Goal: Transaction & Acquisition: Purchase product/service

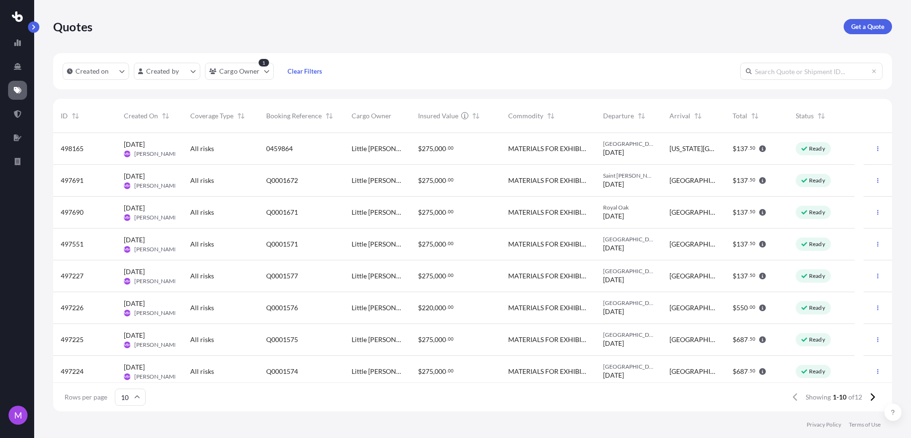
scroll to position [274, 830]
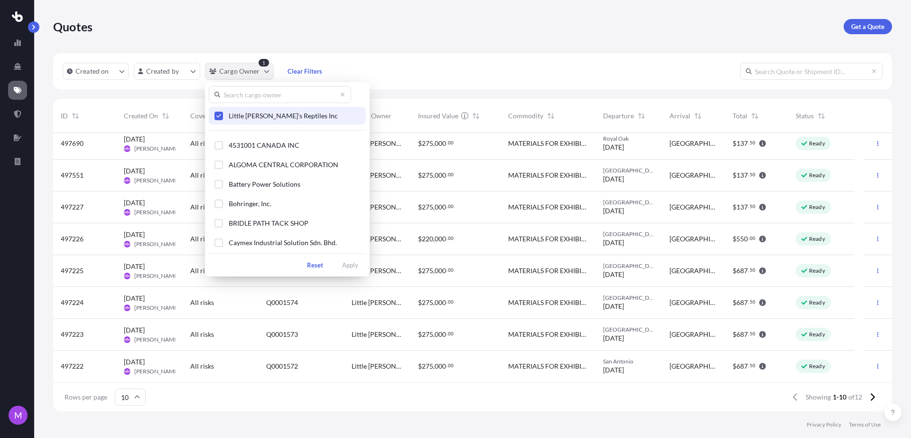
click at [266, 73] on html "M Quotes Get a Quote Created on Created by Cargo Owner 1 Clear Filters ID Creat…" at bounding box center [455, 219] width 911 height 438
click at [222, 115] on span "Select Option" at bounding box center [218, 115] width 7 height 7
click at [222, 206] on div "Select Option" at bounding box center [219, 203] width 9 height 9
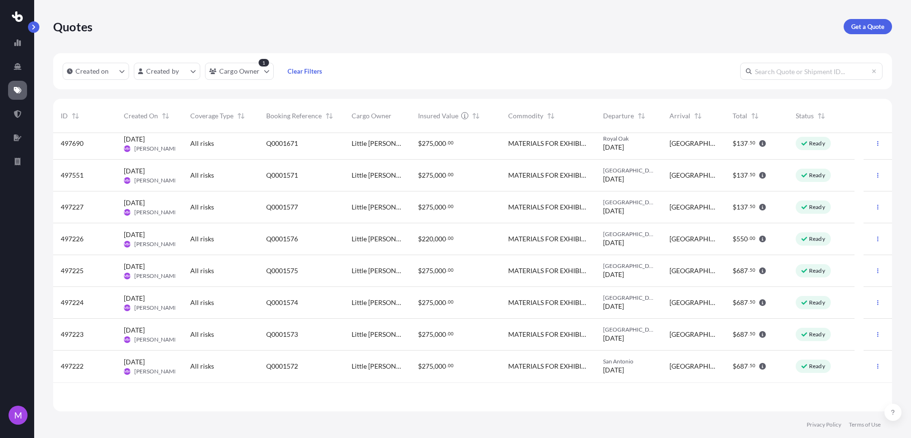
scroll to position [0, 0]
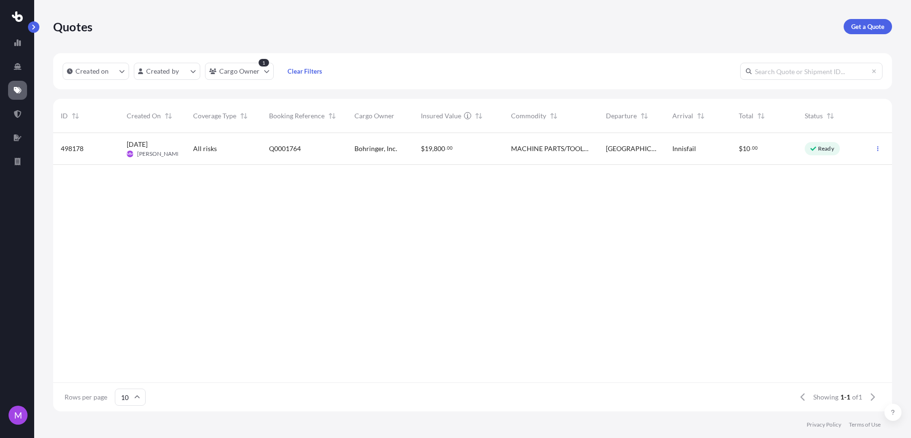
click at [506, 143] on div "MACHINE PARTS/TOOLS 1) 1 X BOX: 1.20M (50") x 1.01M (39.76") x 0.43M (16.92") /…" at bounding box center [551, 149] width 95 height 32
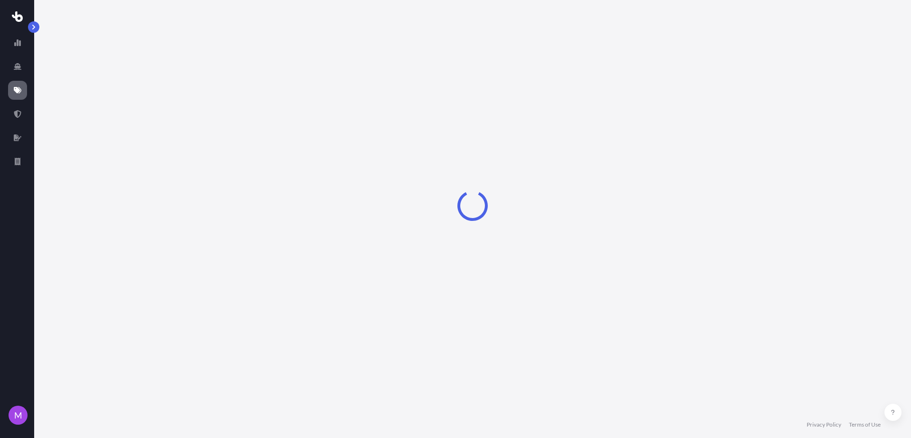
select select "Road"
select select "1"
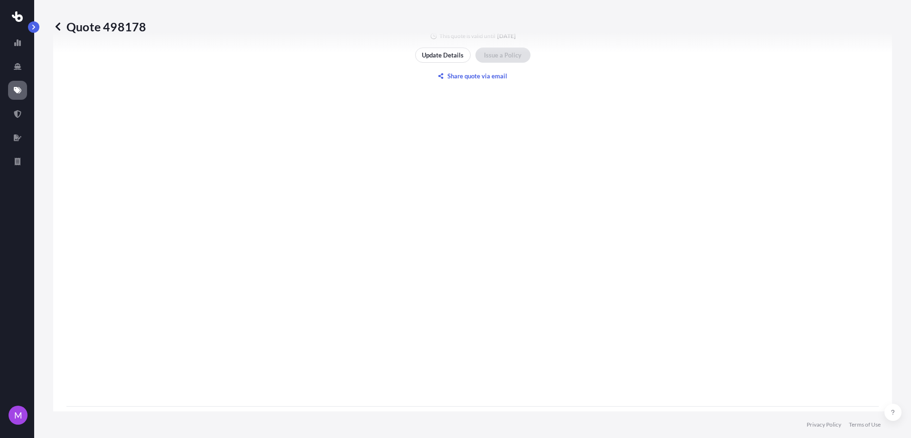
scroll to position [1032, 0]
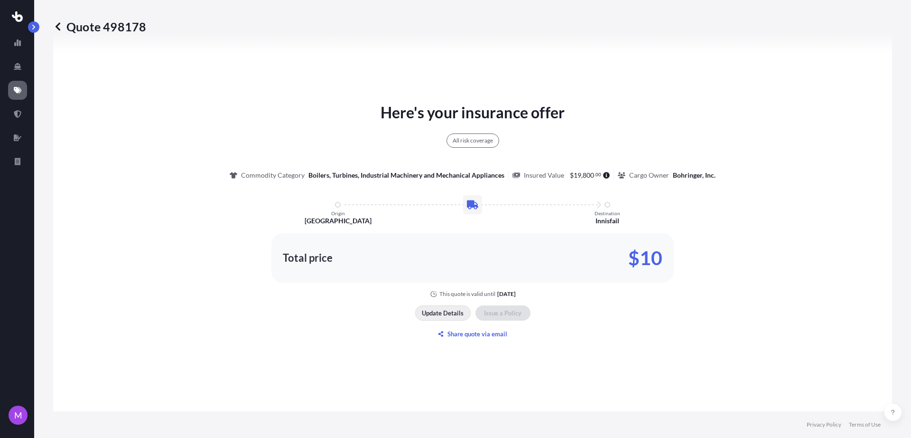
click at [448, 316] on p "Update Details" at bounding box center [443, 312] width 42 height 9
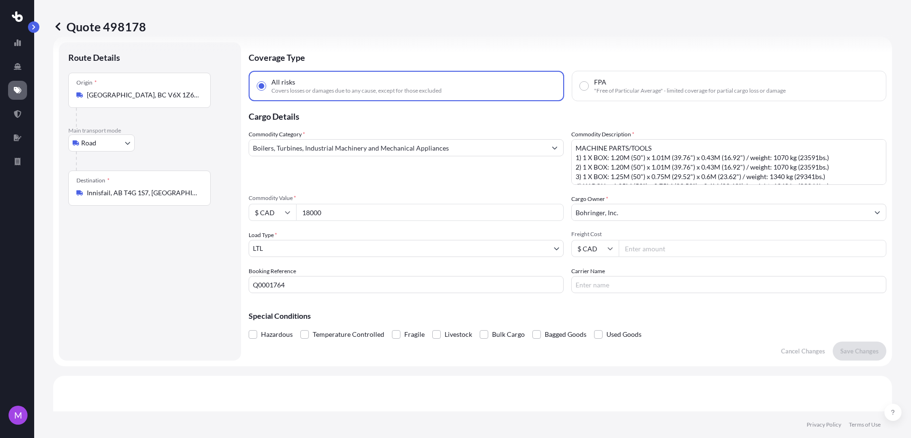
scroll to position [15, 0]
drag, startPoint x: 310, startPoint y: 286, endPoint x: 497, endPoint y: 301, distance: 187.2
click at [247, 290] on form "Route Details Place of loading Road Road Rail Origin * [GEOGRAPHIC_DATA], BC V6…" at bounding box center [472, 202] width 839 height 329
paste input "0459958"
type input "0459958"
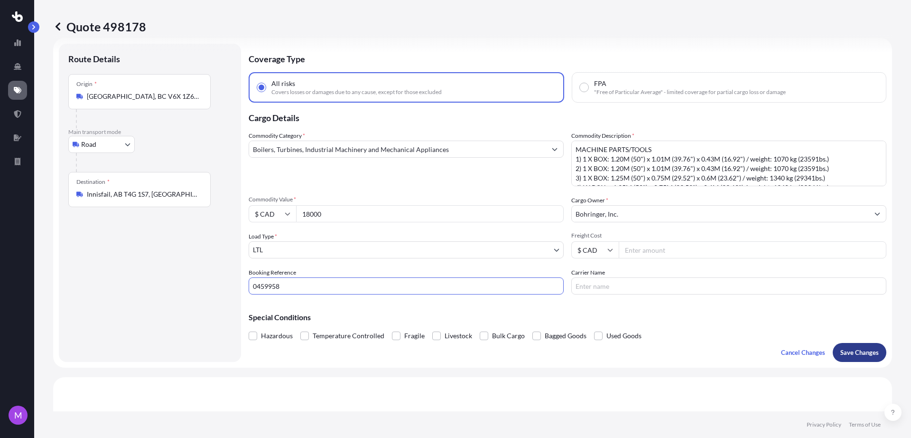
click at [851, 353] on p "Save Changes" at bounding box center [860, 351] width 38 height 9
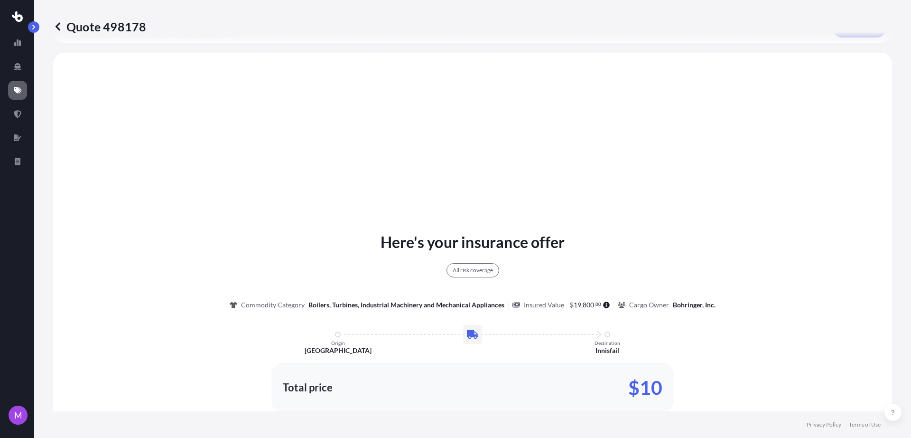
scroll to position [345, 0]
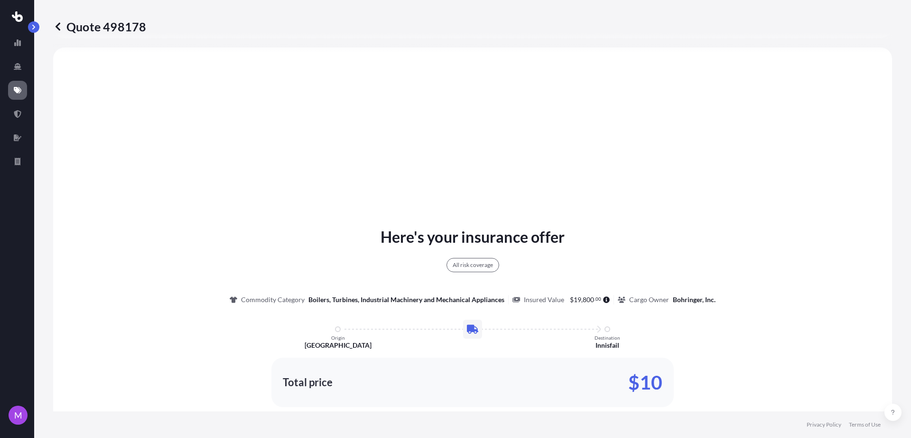
select select "Road"
select select "1"
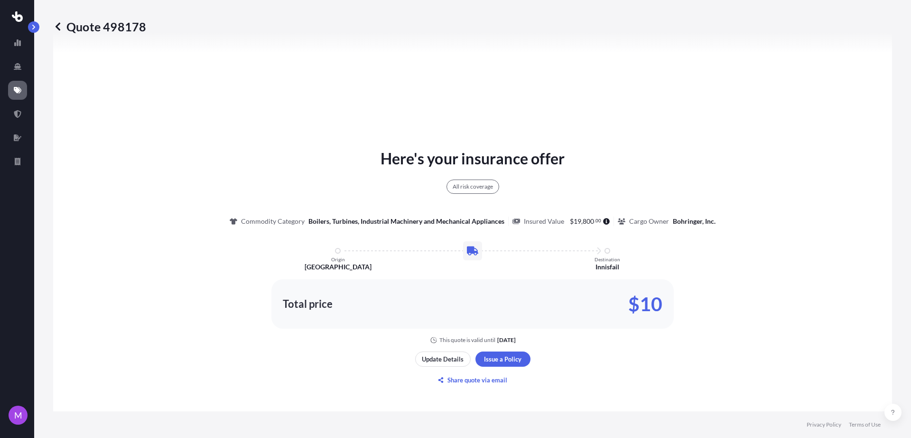
scroll to position [618, 0]
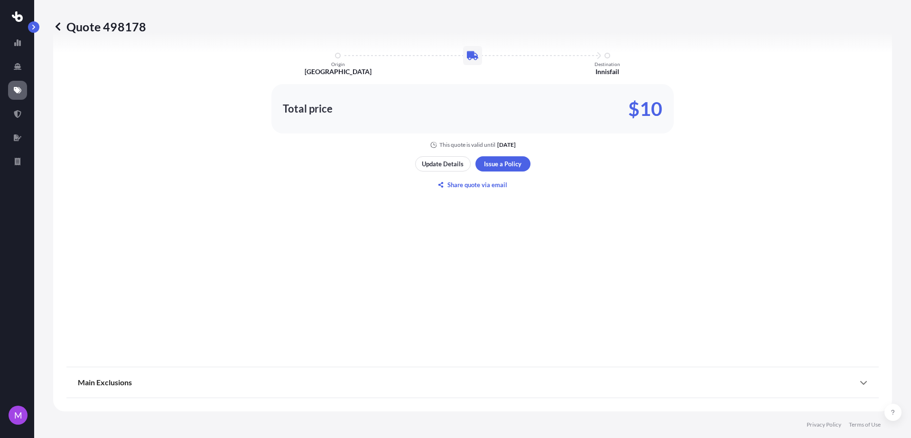
click at [492, 171] on div "Update Details Issue a Policy Share quote via email" at bounding box center [472, 174] width 115 height 36
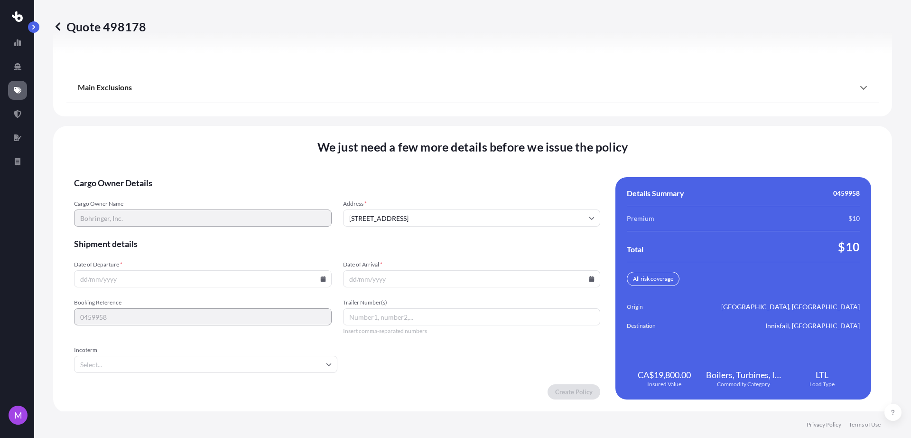
scroll to position [1210, 0]
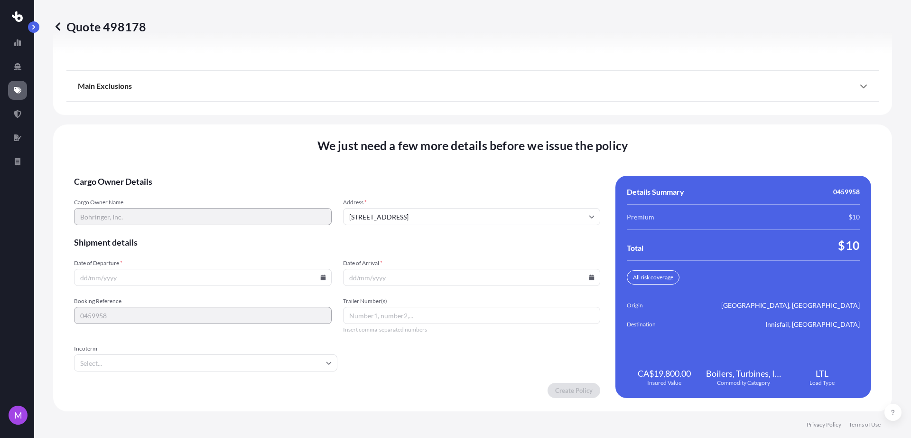
click at [184, 282] on input "Date of Departure *" at bounding box center [203, 277] width 258 height 17
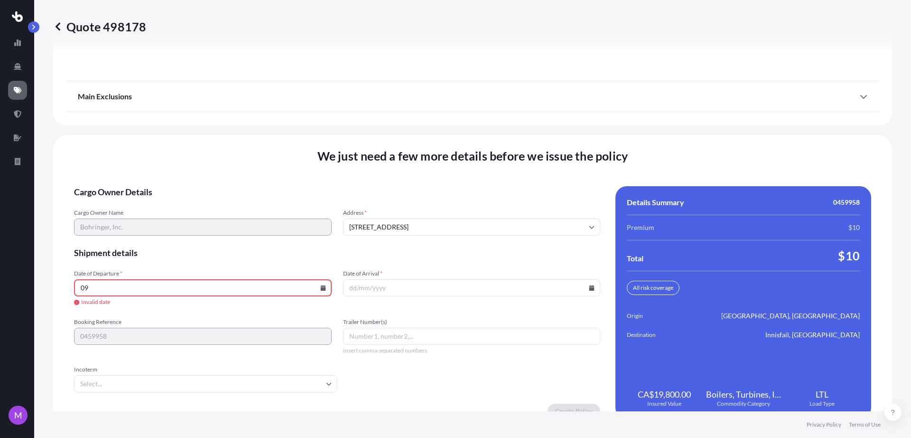
type input "0"
click at [165, 288] on input "050925" at bounding box center [203, 287] width 258 height 17
click at [323, 289] on input "050925" at bounding box center [203, 287] width 258 height 17
click at [323, 293] on input "050925" at bounding box center [203, 287] width 258 height 17
click at [320, 287] on icon at bounding box center [323, 288] width 6 height 6
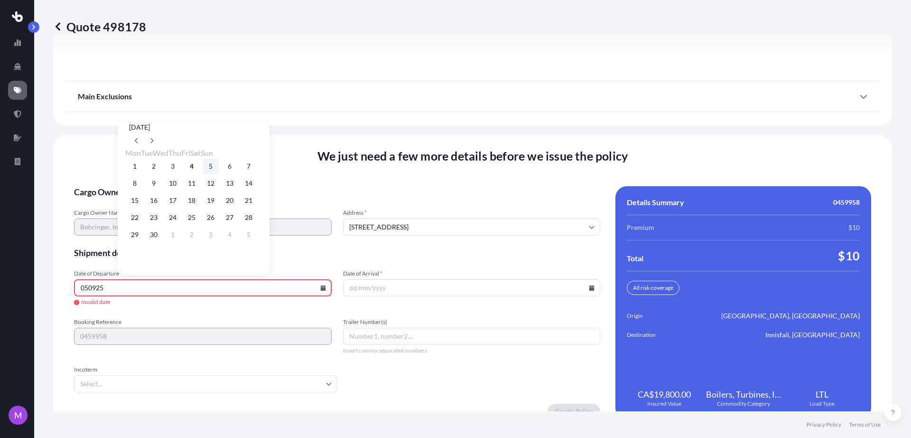
click at [218, 167] on button "5" at bounding box center [210, 166] width 15 height 15
type input "[DATE]"
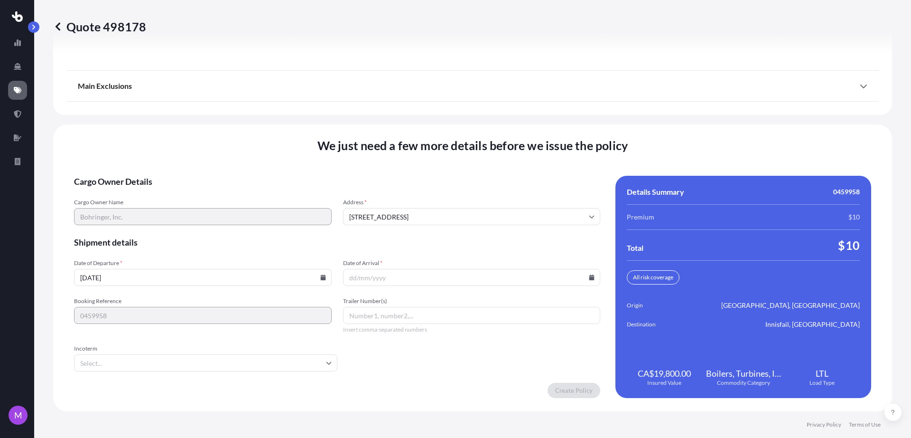
click at [588, 281] on input "Date of Arrival *" at bounding box center [472, 277] width 258 height 17
click at [590, 283] on input "Date of Arrival *" at bounding box center [472, 277] width 258 height 17
click at [590, 278] on icon at bounding box center [592, 277] width 5 height 6
click at [445, 177] on button "10" at bounding box center [438, 172] width 15 height 15
type input "[DATE]"
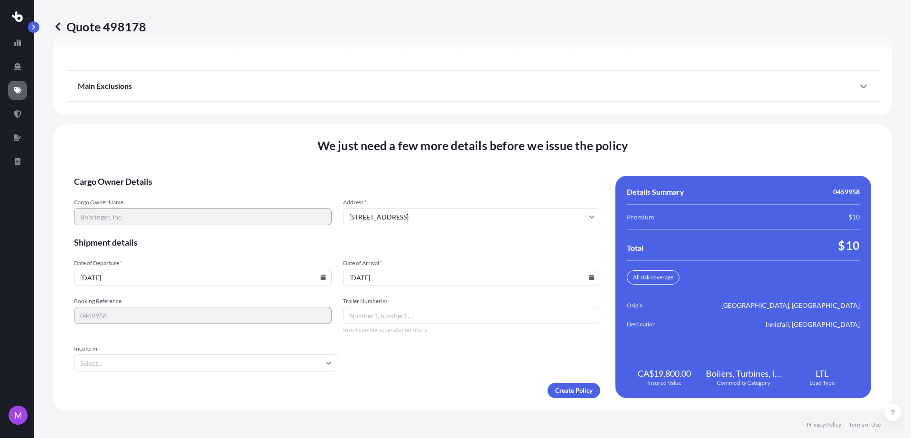
click at [228, 371] on form "Cargo Owner Details Cargo Owner Name [PERSON_NAME], Inc. Address * [STREET_ADDR…" at bounding box center [337, 287] width 526 height 222
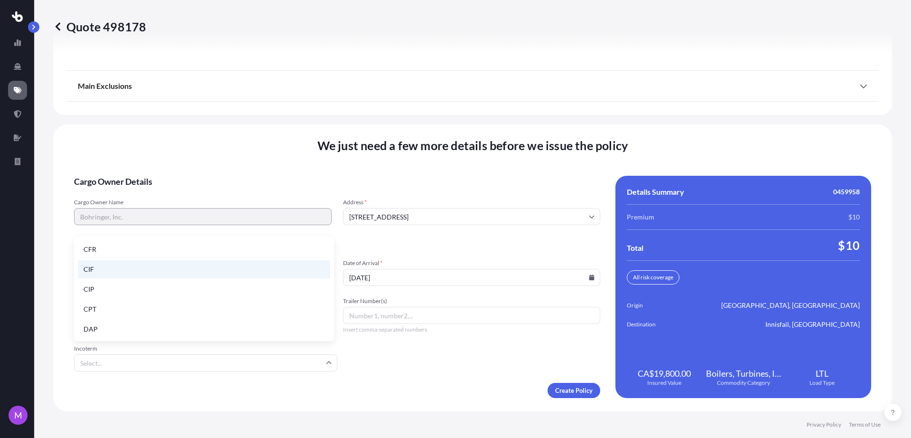
click at [116, 269] on li "CIF" at bounding box center [204, 269] width 253 height 18
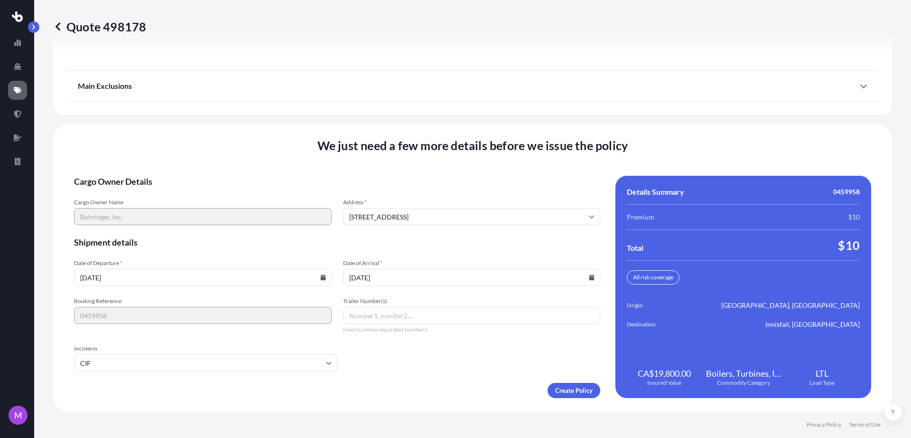
click at [449, 366] on form "Cargo Owner Details Cargo Owner Name [PERSON_NAME], Inc. Address * [STREET_ADDR…" at bounding box center [337, 287] width 526 height 222
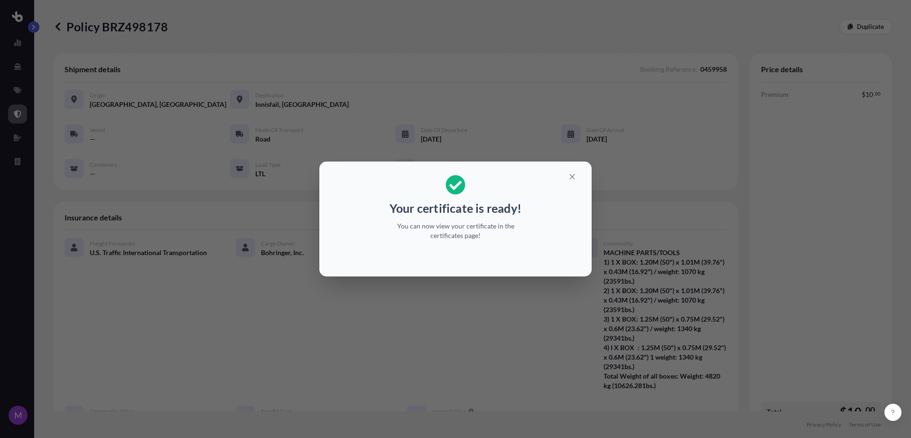
click at [872, 290] on div "Your certificate is ready! You can now view your certificate in the certificate…" at bounding box center [455, 219] width 911 height 438
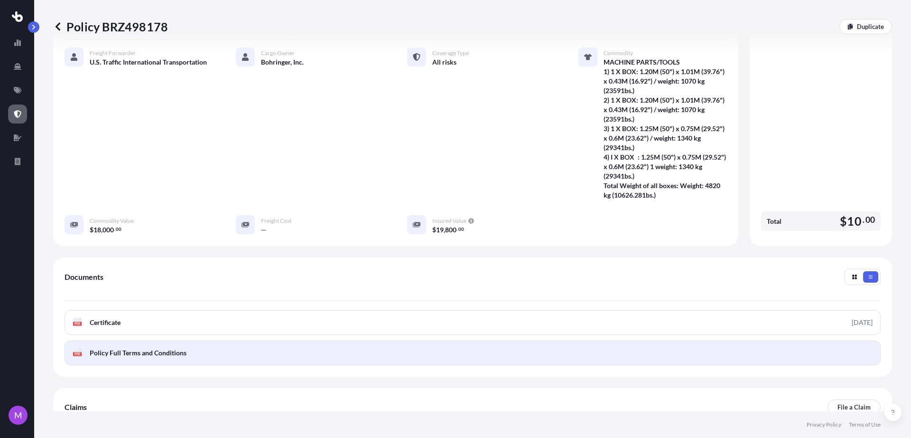
scroll to position [237, 0]
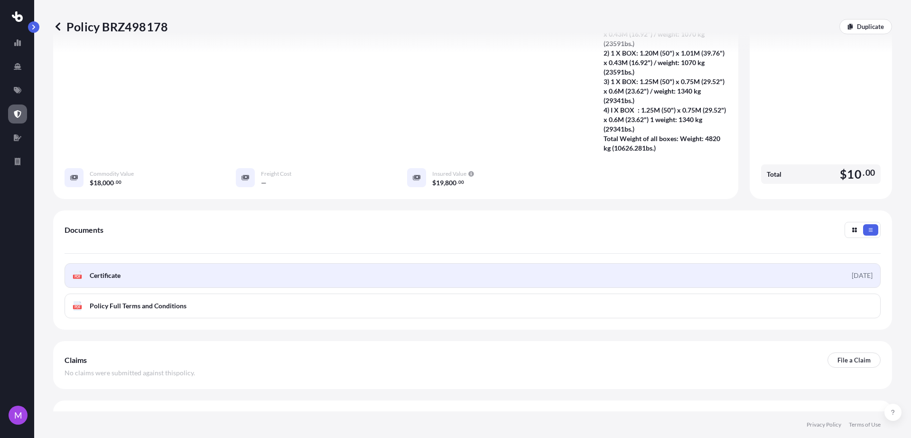
click at [249, 281] on link "PDF Certificate [DATE]" at bounding box center [473, 275] width 816 height 25
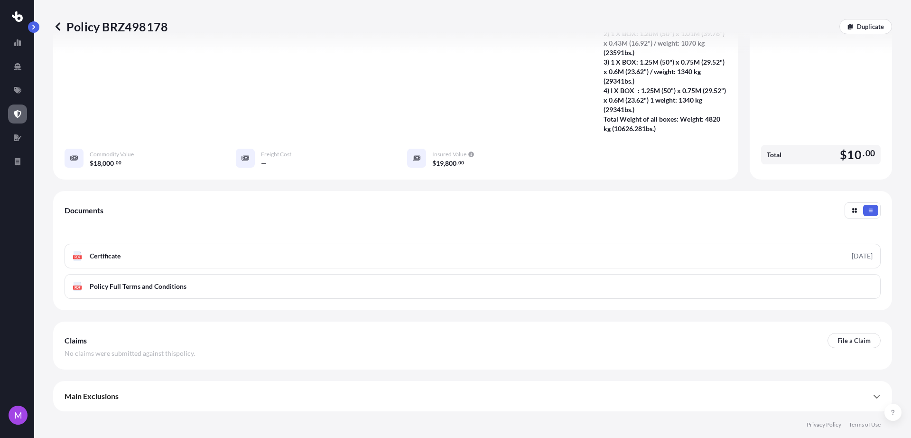
scroll to position [0, 0]
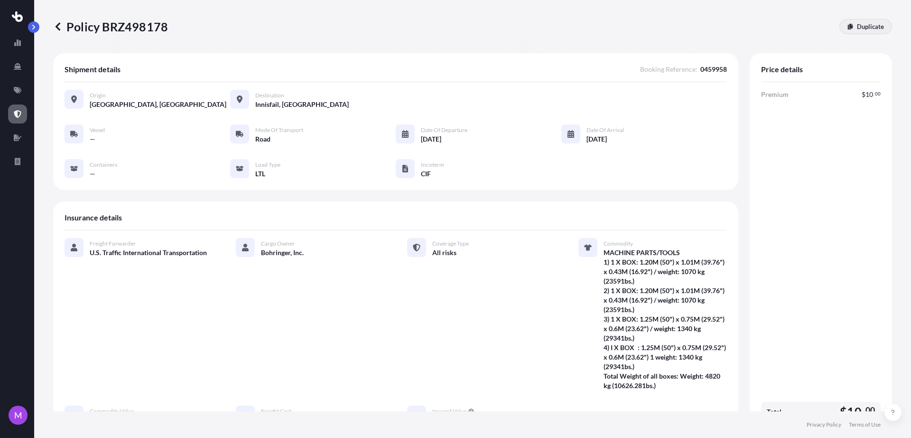
click at [868, 30] on p "Duplicate" at bounding box center [870, 26] width 27 height 9
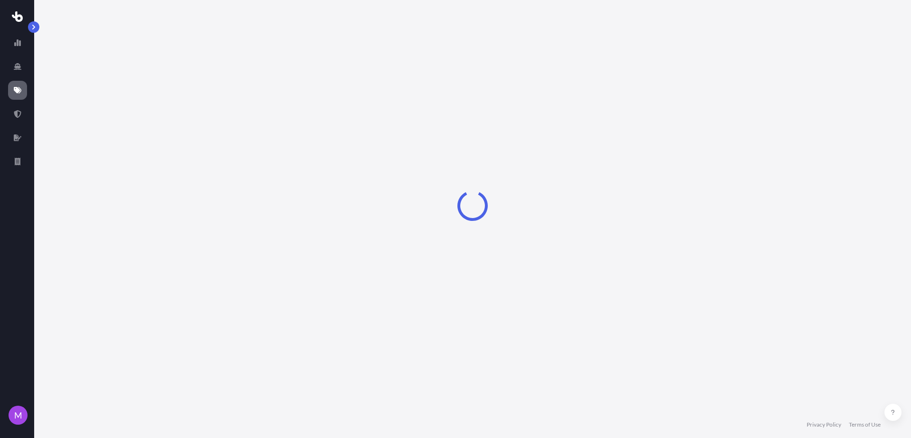
select select "Road"
select select "1"
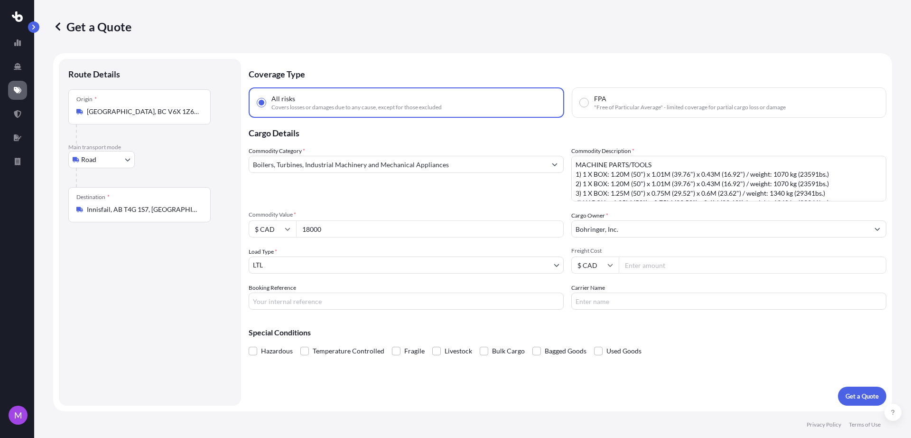
click at [288, 229] on icon at bounding box center [287, 229] width 5 height 3
click at [272, 301] on div "$ USD" at bounding box center [273, 295] width 40 height 18
type input "$ USD"
click at [847, 401] on button "Get a Quote" at bounding box center [862, 395] width 48 height 19
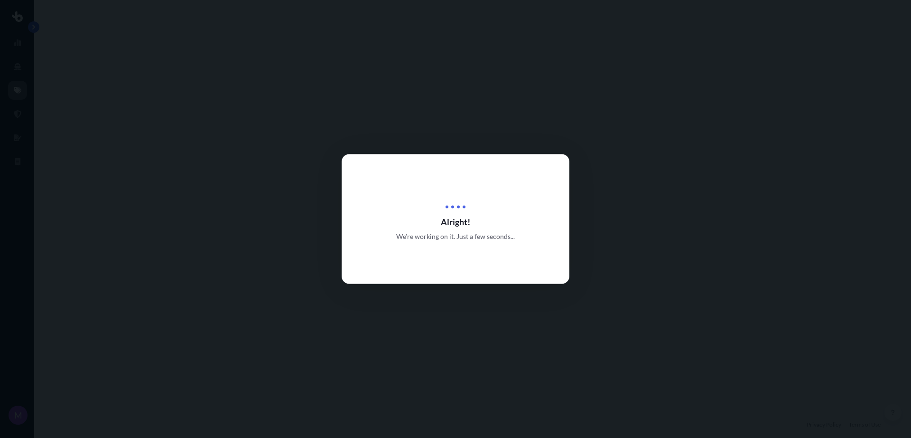
select select "Road"
select select "1"
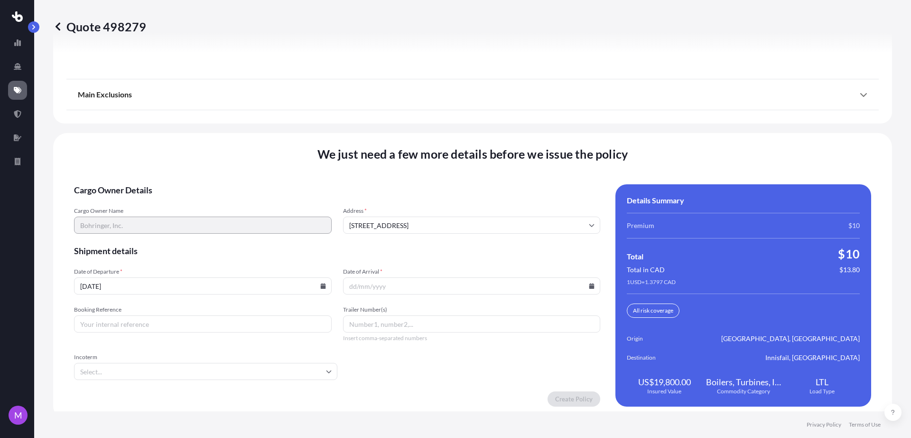
scroll to position [1210, 0]
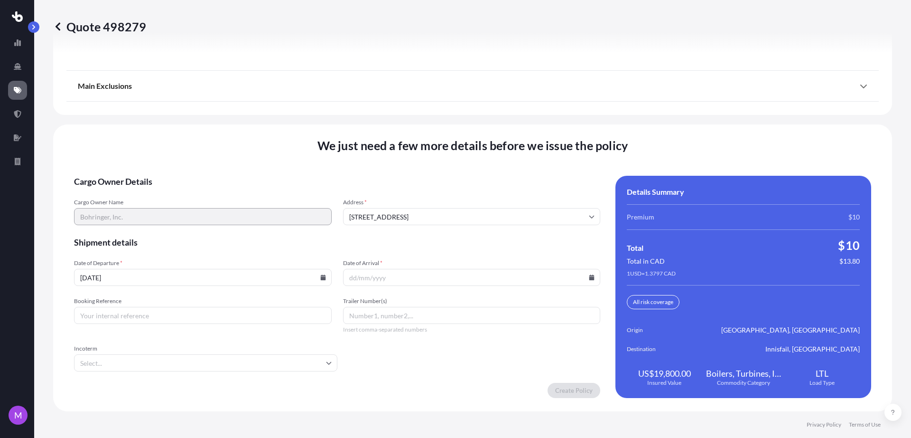
click at [136, 319] on input "Booking Reference" at bounding box center [203, 315] width 258 height 17
paste input "0459958"
type input "0459958"
click at [375, 278] on input "Date of Arrival *" at bounding box center [472, 277] width 258 height 17
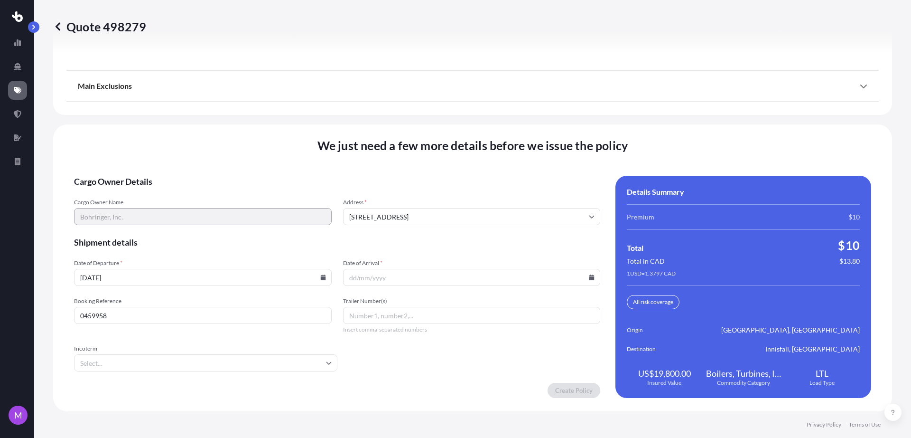
click at [590, 276] on icon at bounding box center [592, 277] width 5 height 6
click at [446, 178] on button "10" at bounding box center [438, 172] width 15 height 15
type input "[DATE]"
click at [168, 321] on input "0459958" at bounding box center [203, 315] width 258 height 17
click at [380, 322] on input "Trailer Number(s)" at bounding box center [472, 315] width 258 height 17
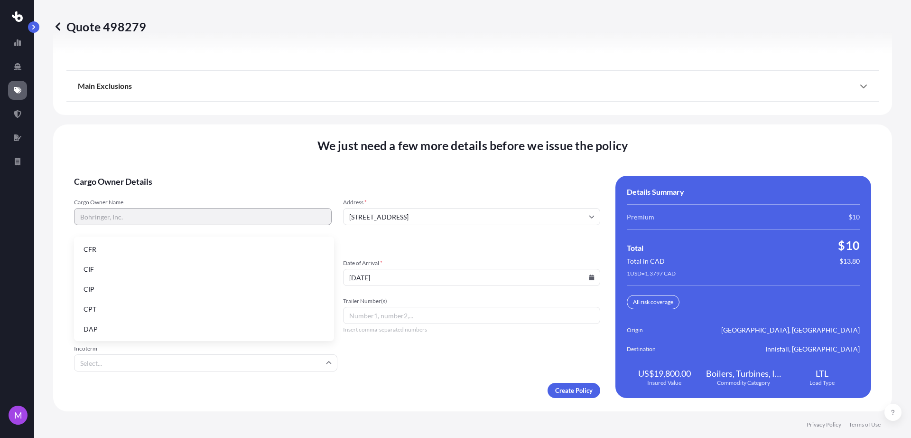
click at [170, 363] on input "Incoterm" at bounding box center [205, 362] width 263 height 17
click at [112, 267] on li "CIF" at bounding box center [204, 269] width 253 height 18
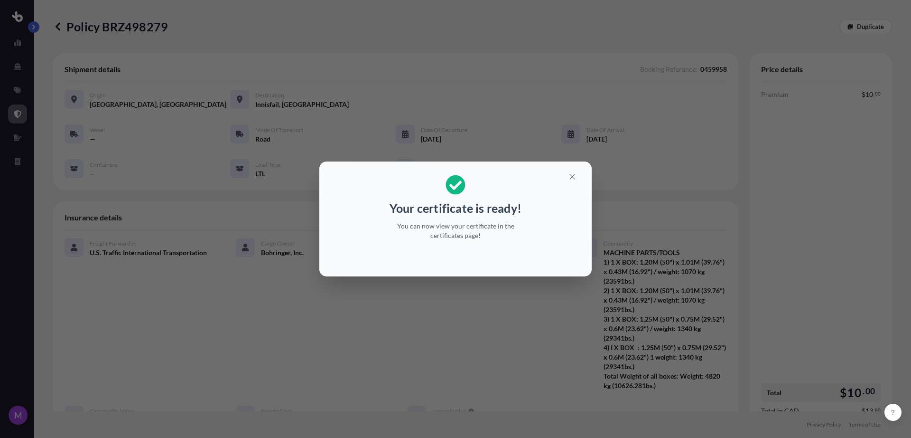
click at [454, 318] on div "Your certificate is ready! You can now view your certificate in the certificate…" at bounding box center [455, 219] width 911 height 438
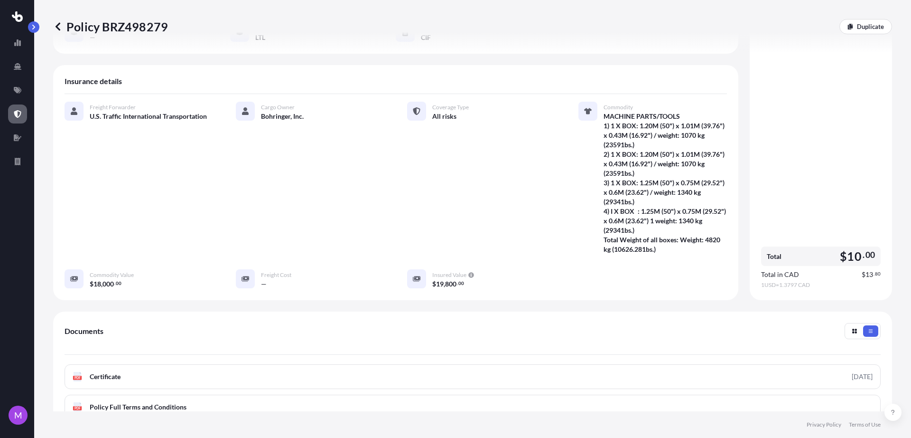
scroll to position [237, 0]
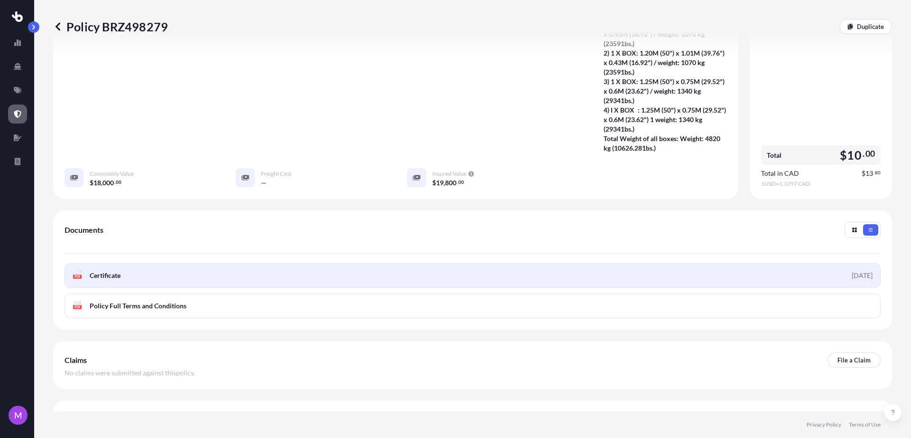
click at [195, 288] on link "PDF Certificate [DATE]" at bounding box center [473, 275] width 816 height 25
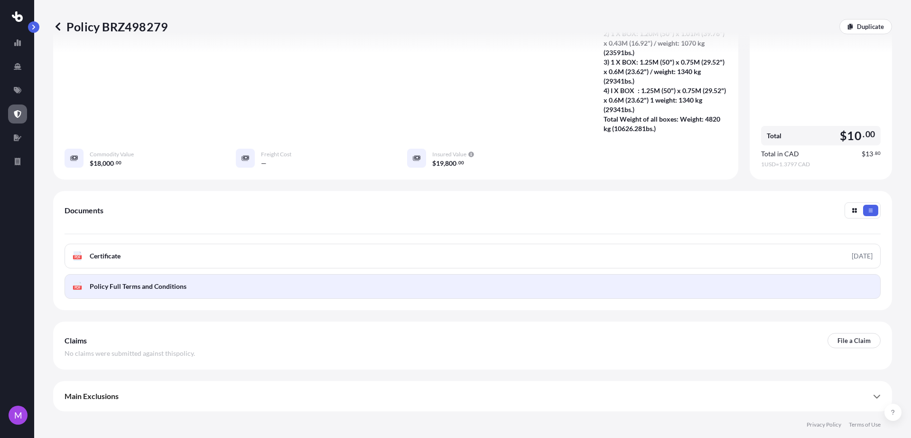
scroll to position [0, 0]
